Goal: Task Accomplishment & Management: Manage account settings

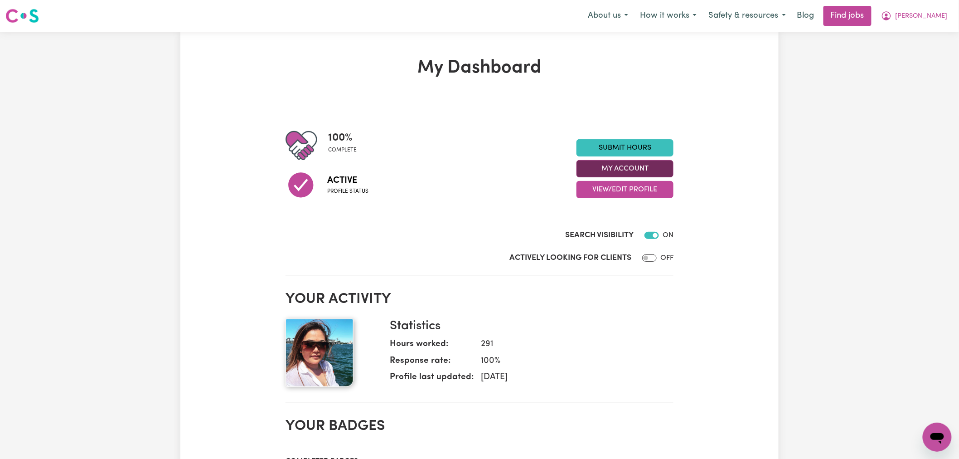
click at [638, 174] on button "My Account" at bounding box center [625, 168] width 97 height 17
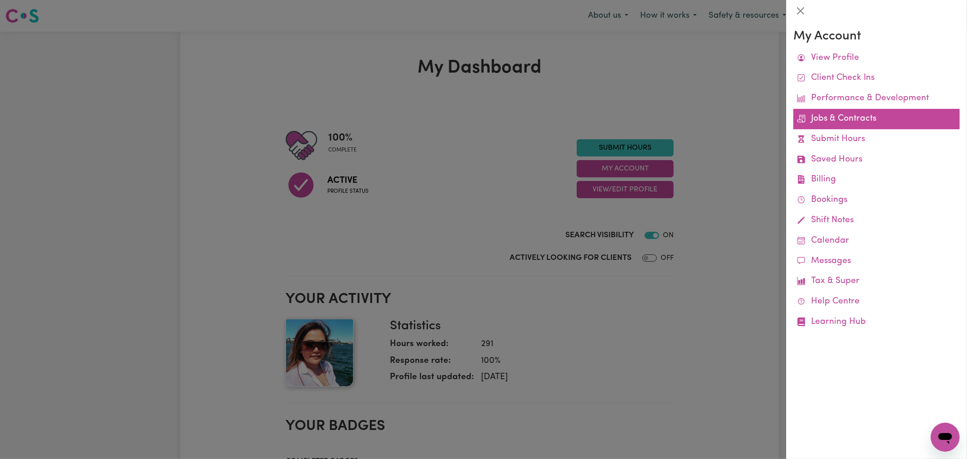
click at [852, 123] on link "Jobs & Contracts" at bounding box center [877, 119] width 166 height 20
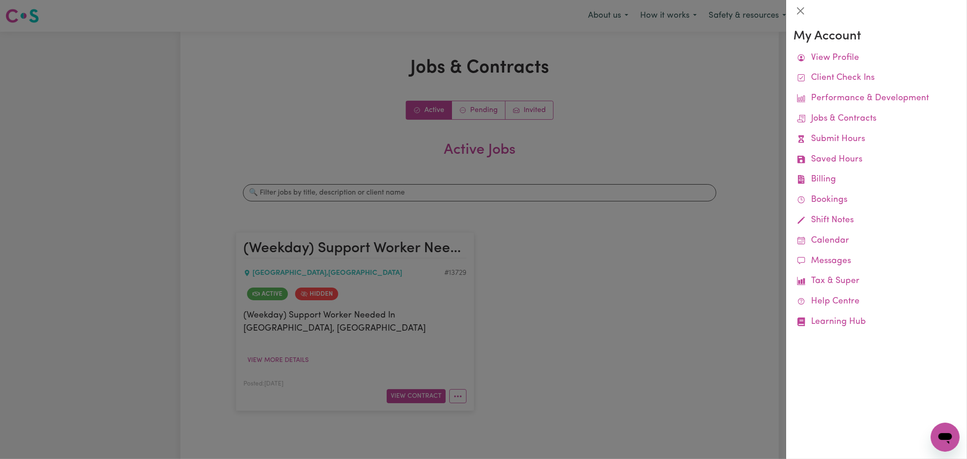
click at [592, 123] on div at bounding box center [483, 229] width 967 height 459
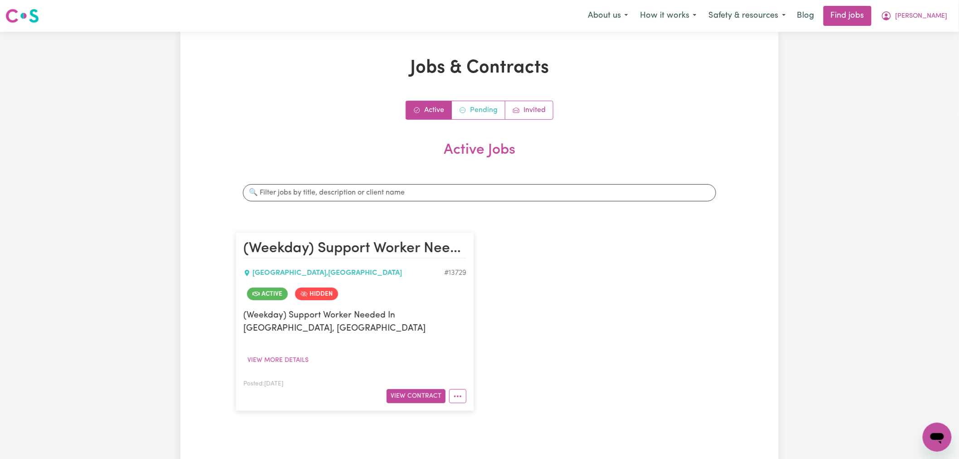
click at [492, 108] on link "Pending" at bounding box center [479, 110] width 54 height 18
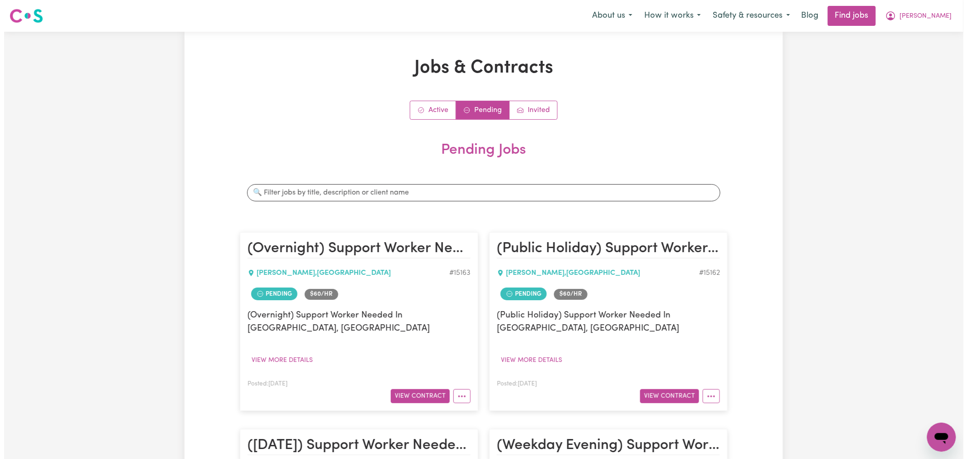
scroll to position [151, 0]
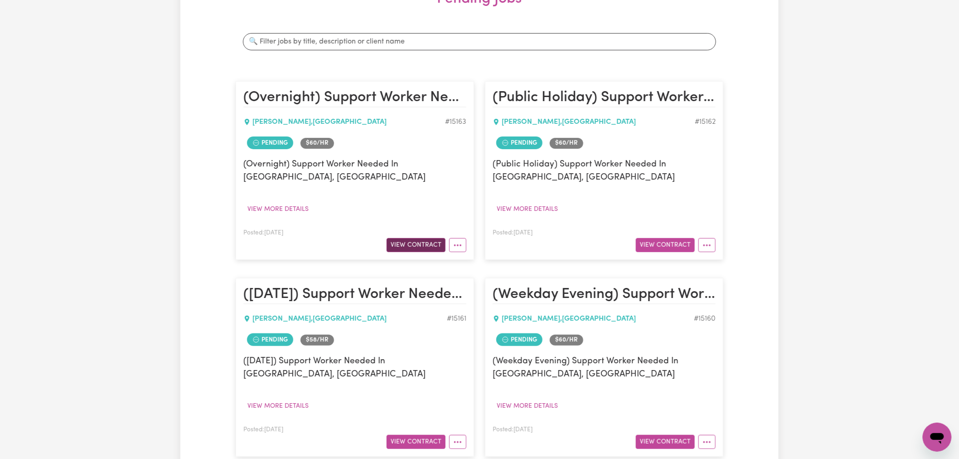
click at [436, 238] on button "View Contract" at bounding box center [416, 245] width 59 height 14
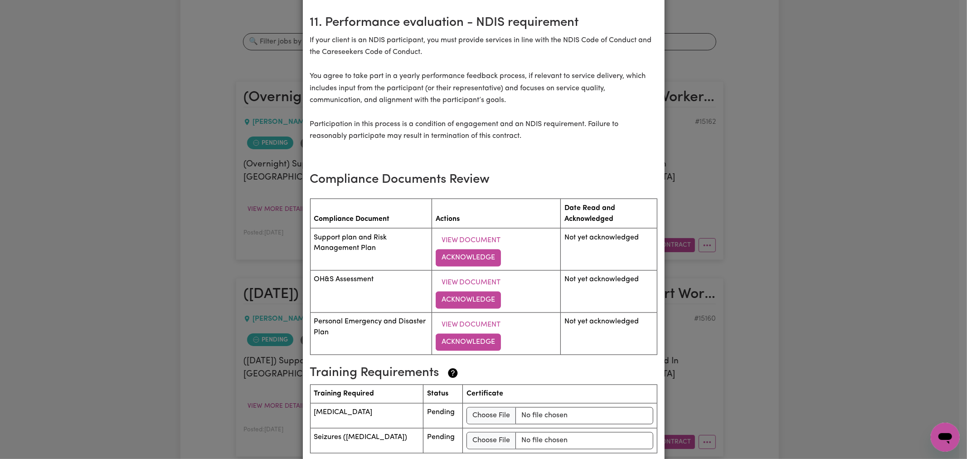
scroll to position [1302, 0]
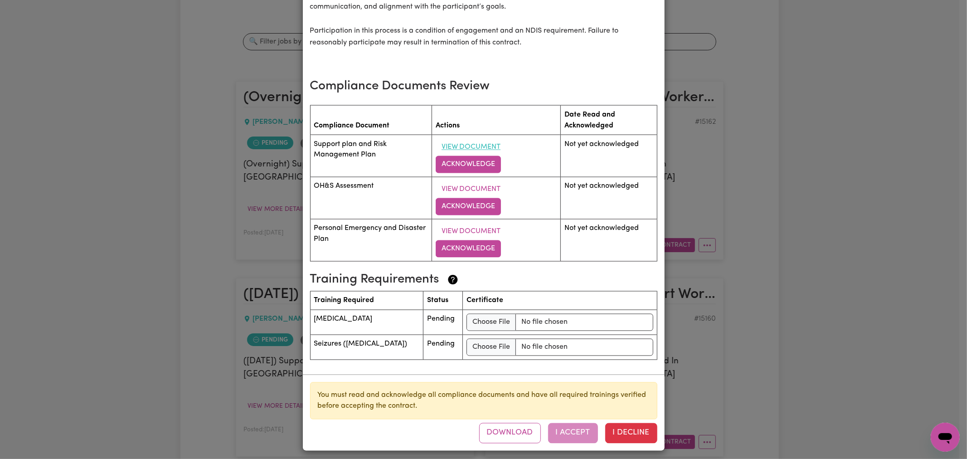
click at [457, 148] on button "View Document" at bounding box center [471, 147] width 71 height 17
click at [481, 164] on button "Acknowledge" at bounding box center [468, 164] width 65 height 17
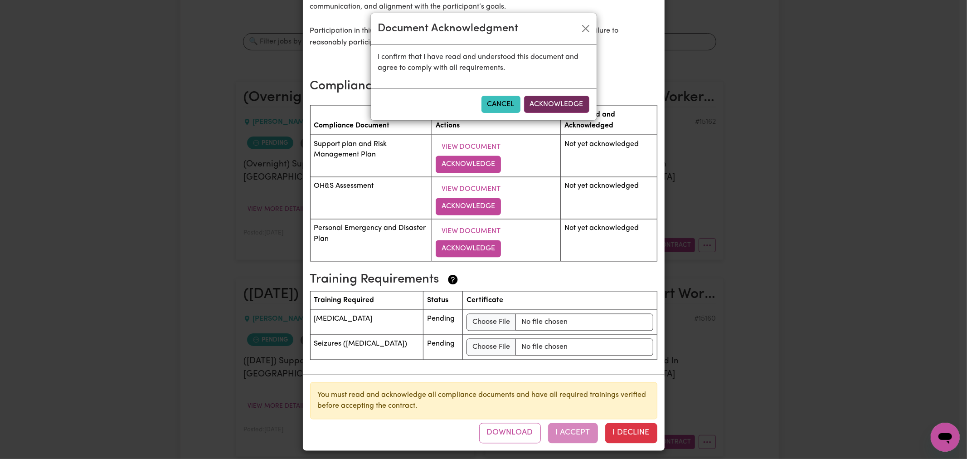
click at [552, 99] on button "Acknowledge" at bounding box center [556, 104] width 65 height 17
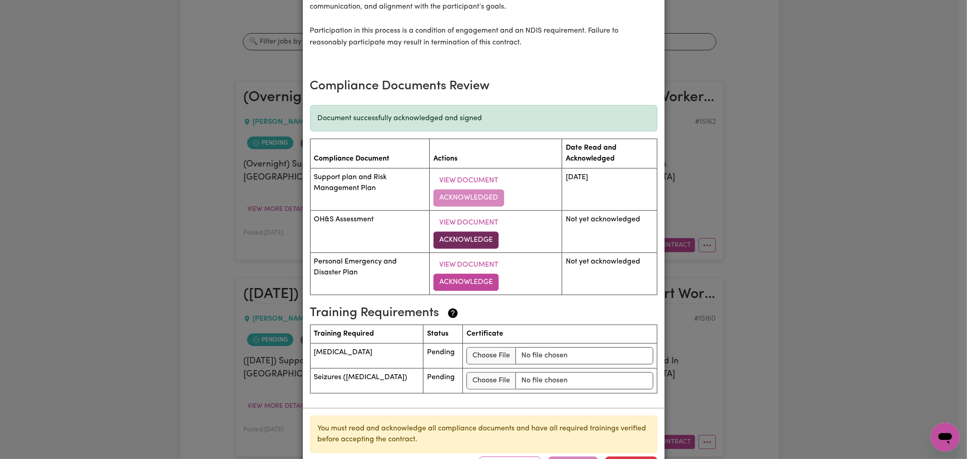
click at [463, 232] on button "Acknowledge" at bounding box center [465, 240] width 65 height 17
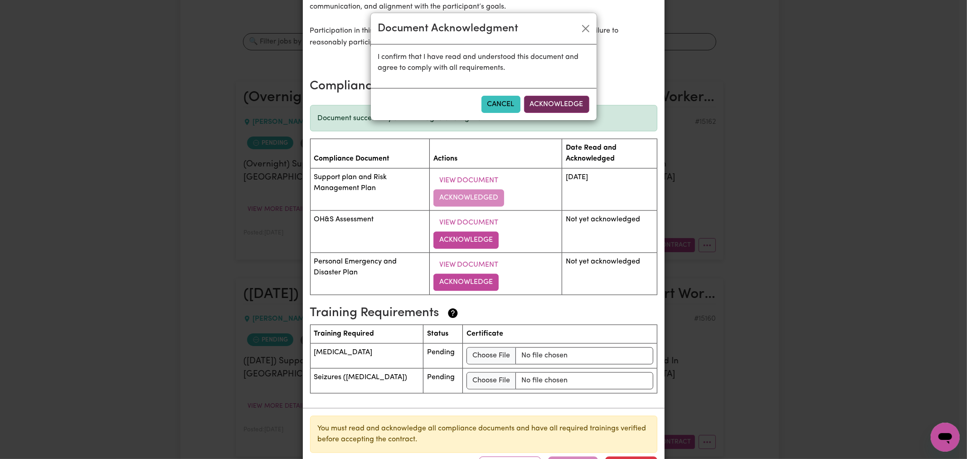
click at [570, 100] on button "Acknowledge" at bounding box center [556, 104] width 65 height 17
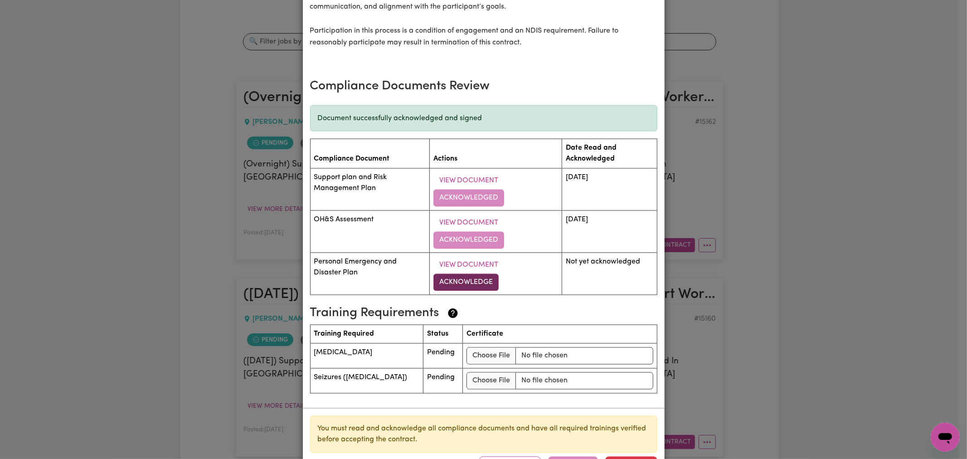
click at [468, 274] on button "Acknowledge" at bounding box center [465, 282] width 65 height 17
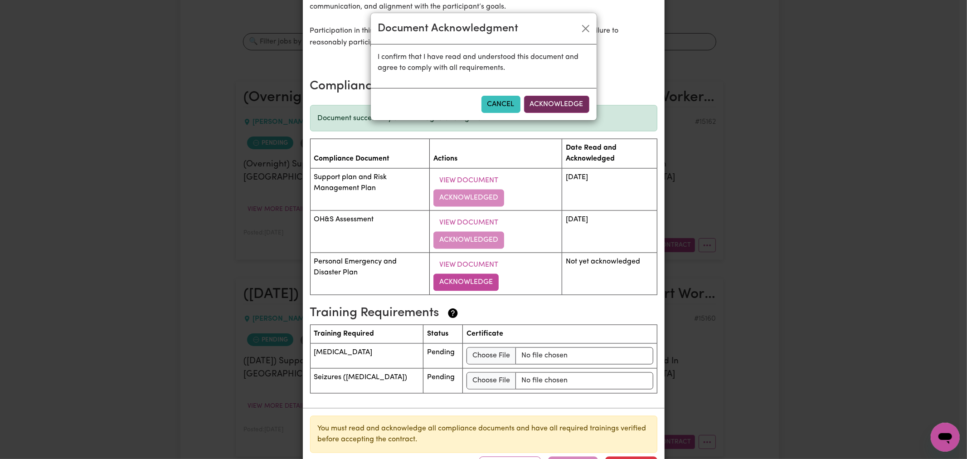
click at [570, 100] on button "Acknowledge" at bounding box center [556, 104] width 65 height 17
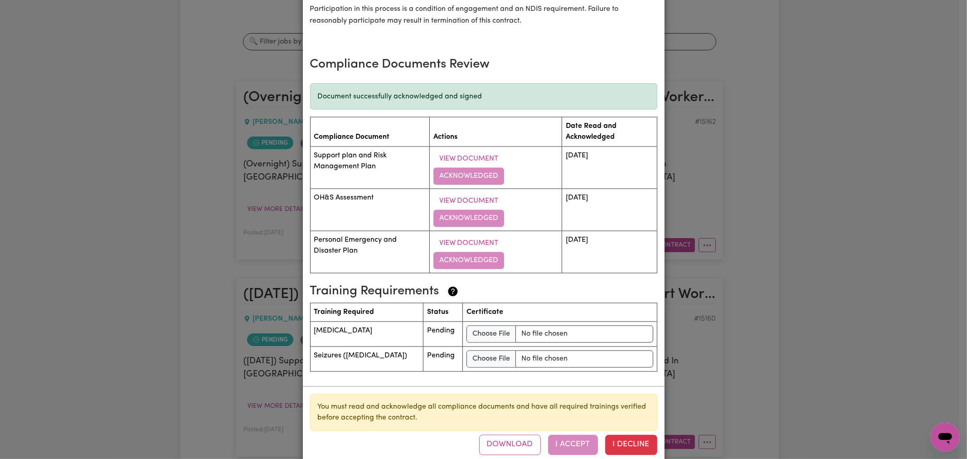
scroll to position [1335, 0]
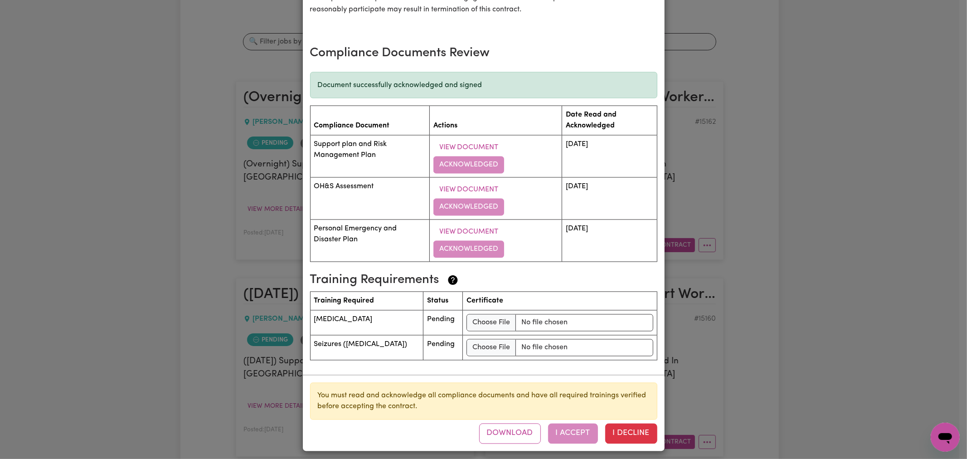
click at [506, 276] on h3 "Training Requirements" at bounding box center [480, 280] width 340 height 15
click at [387, 336] on td "Seizures (Epilepsy)" at bounding box center [366, 348] width 113 height 25
click at [428, 325] on td "Pending" at bounding box center [442, 323] width 39 height 25
click at [431, 341] on span "Pending" at bounding box center [441, 344] width 28 height 7
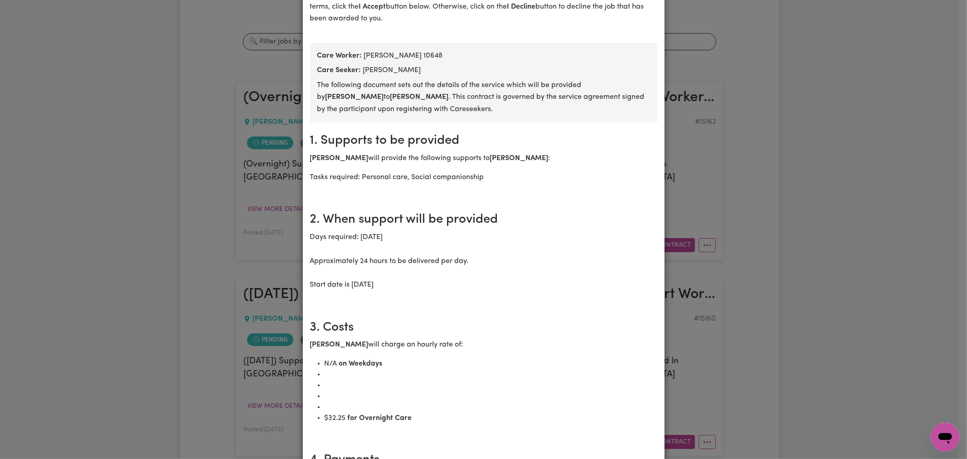
scroll to position [0, 0]
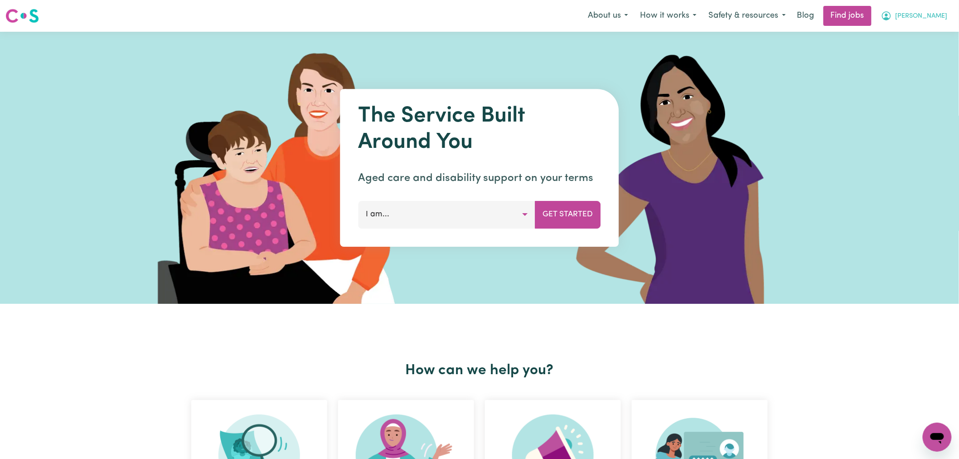
click at [766, 14] on icon "My Account" at bounding box center [886, 15] width 11 height 11
click at [766, 70] on link "Logout" at bounding box center [918, 69] width 72 height 17
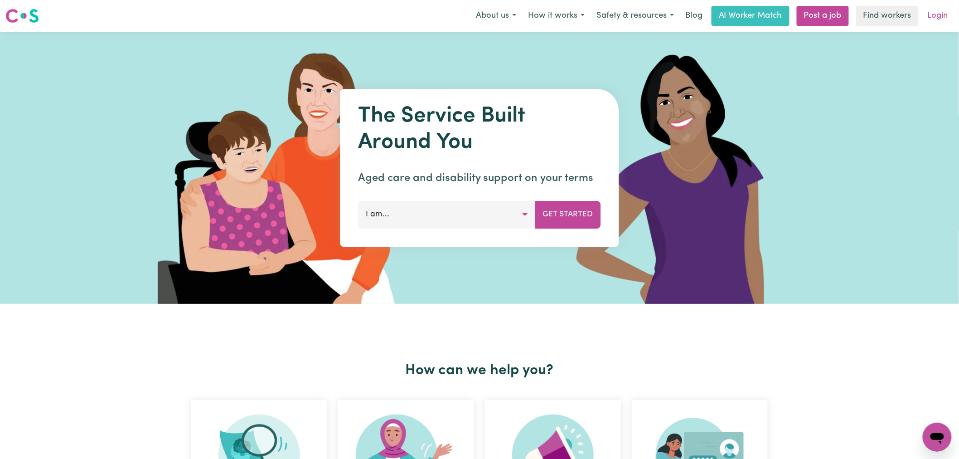
click at [766, 19] on link "Login" at bounding box center [938, 16] width 31 height 20
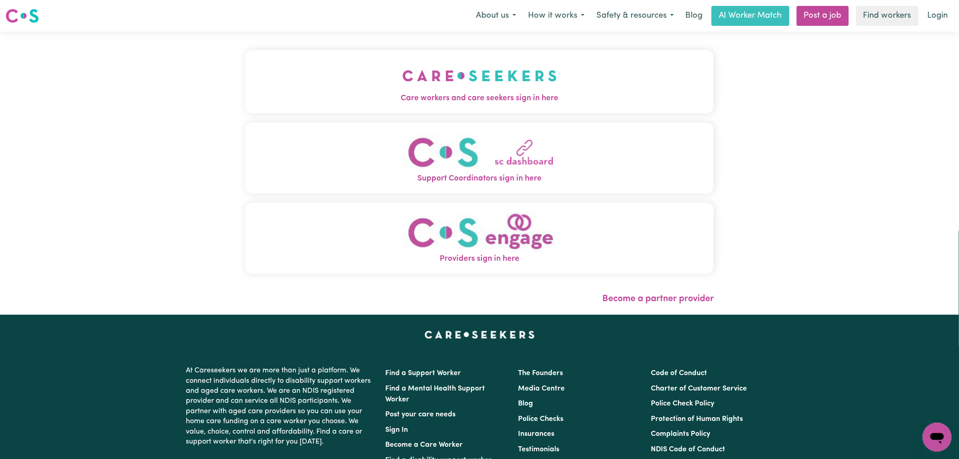
click at [380, 107] on button "Care workers and care seekers sign in here" at bounding box center [479, 81] width 469 height 63
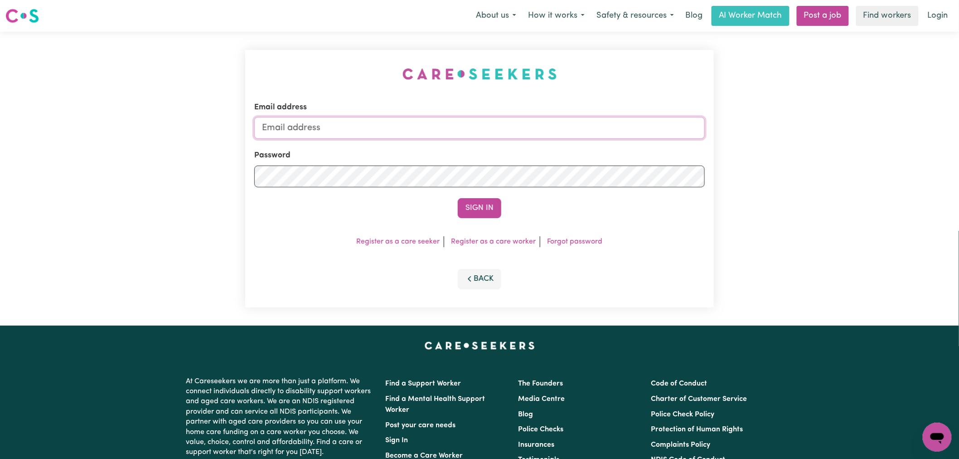
type input "[PERSON_NAME][EMAIL_ADDRESS][DOMAIN_NAME]"
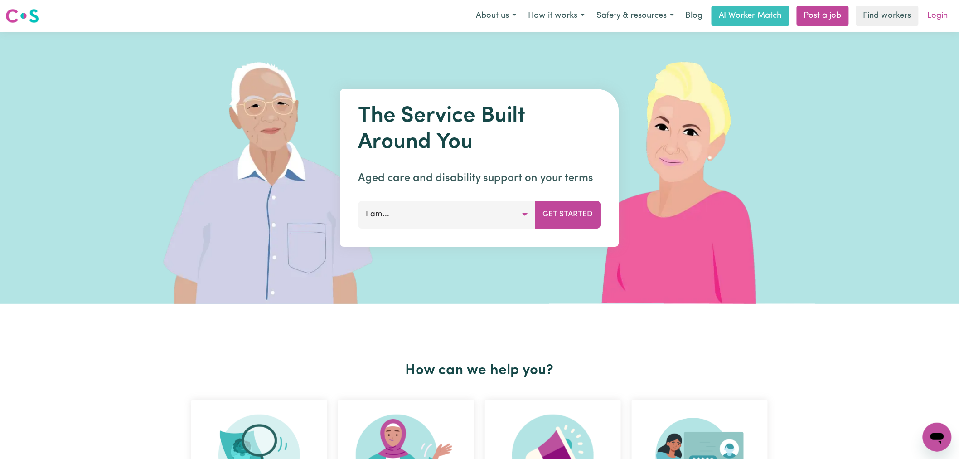
click at [930, 15] on link "Login" at bounding box center [938, 16] width 31 height 20
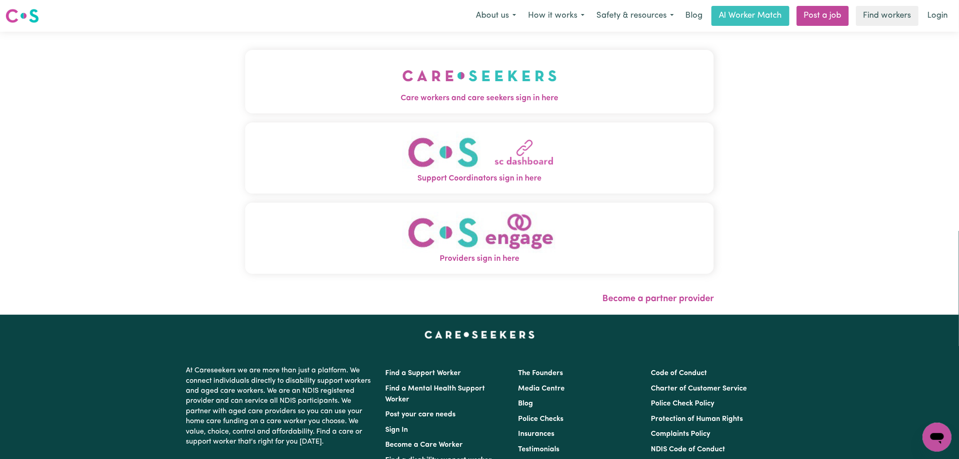
click at [435, 94] on span "Care workers and care seekers sign in here" at bounding box center [479, 99] width 469 height 12
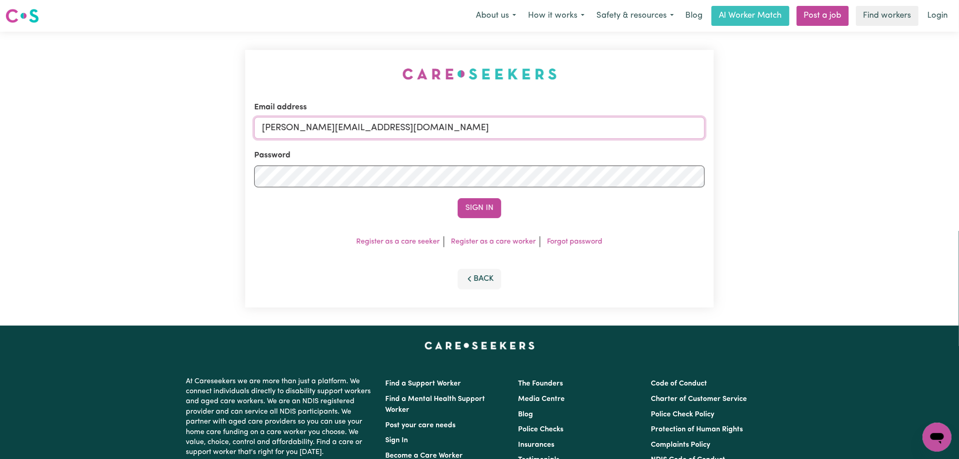
drag, startPoint x: 427, startPoint y: 131, endPoint x: 428, endPoint y: 138, distance: 6.8
click at [427, 131] on input "[PERSON_NAME][EMAIL_ADDRESS][DOMAIN_NAME]" at bounding box center [479, 128] width 451 height 22
drag, startPoint x: 493, startPoint y: 122, endPoint x: 309, endPoint y: 120, distance: 184.1
click at [309, 120] on input "[EMAIL_ADDRESS][DOMAIN_NAME]" at bounding box center [479, 128] width 451 height 22
click at [464, 209] on button "Sign In" at bounding box center [480, 208] width 44 height 20
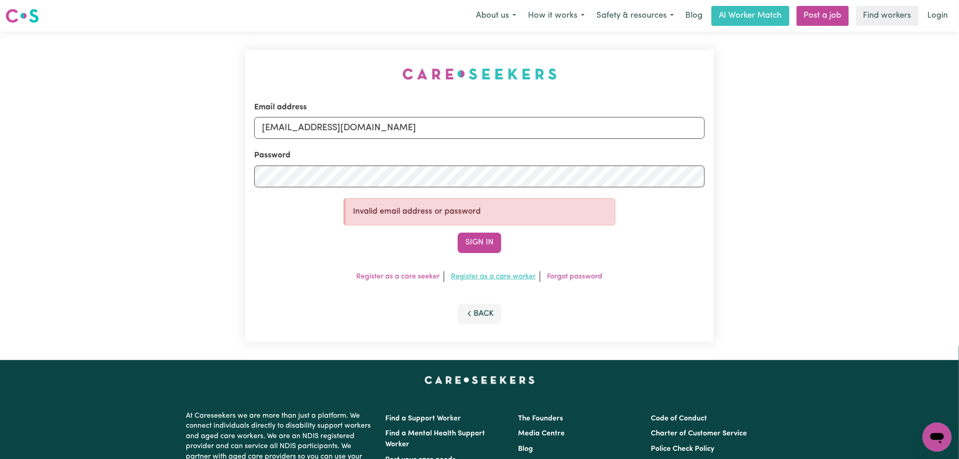
click at [485, 240] on button "Sign In" at bounding box center [480, 243] width 44 height 20
paste input "[PERSON_NAME]"
drag, startPoint x: 385, startPoint y: 128, endPoint x: 309, endPoint y: 128, distance: 76.2
click at [309, 128] on input "[EMAIL_ADDRESS][PERSON_NAME][DOMAIN_NAME]" at bounding box center [479, 128] width 451 height 22
type input "[EMAIL_ADDRESS][PERSON_NAME][DOMAIN_NAME]"
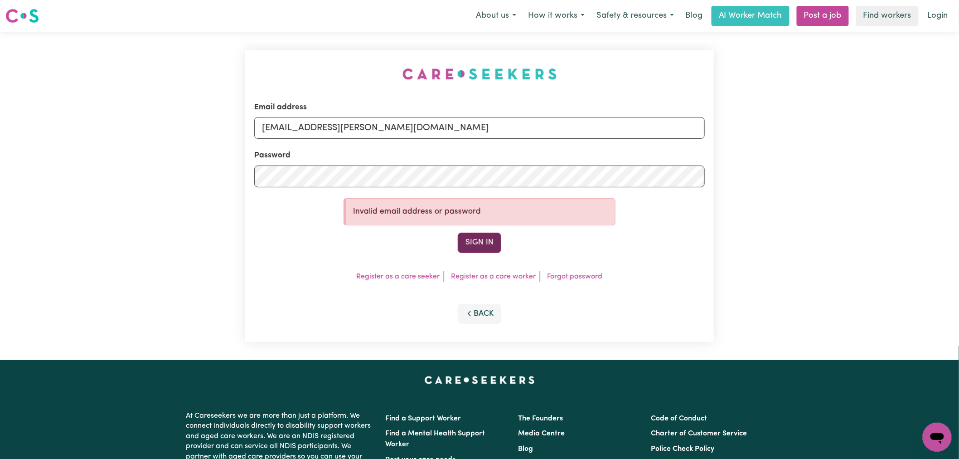
click at [481, 251] on button "Sign In" at bounding box center [480, 243] width 44 height 20
